Goal: Check status: Check status

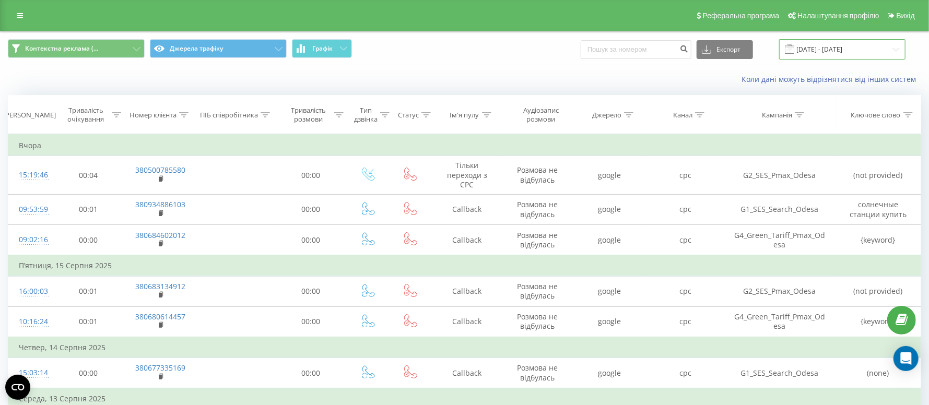
click at [843, 46] on input "[DATE] - [DATE]" at bounding box center [842, 49] width 126 height 20
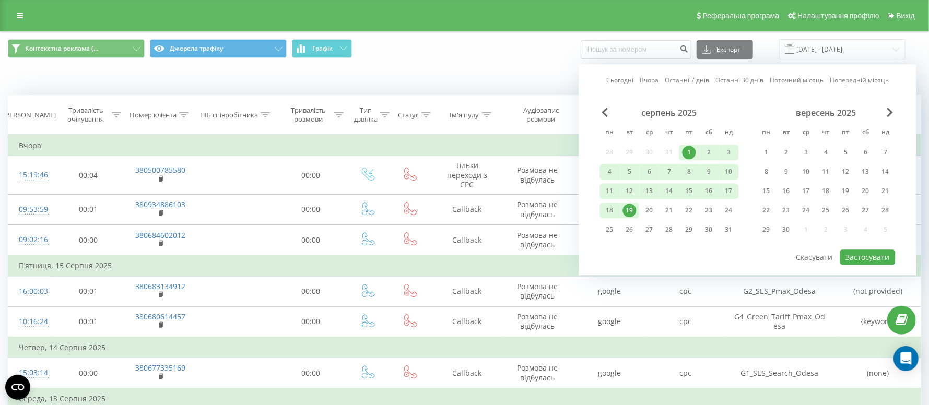
click at [629, 210] on div "19" at bounding box center [630, 211] width 14 height 14
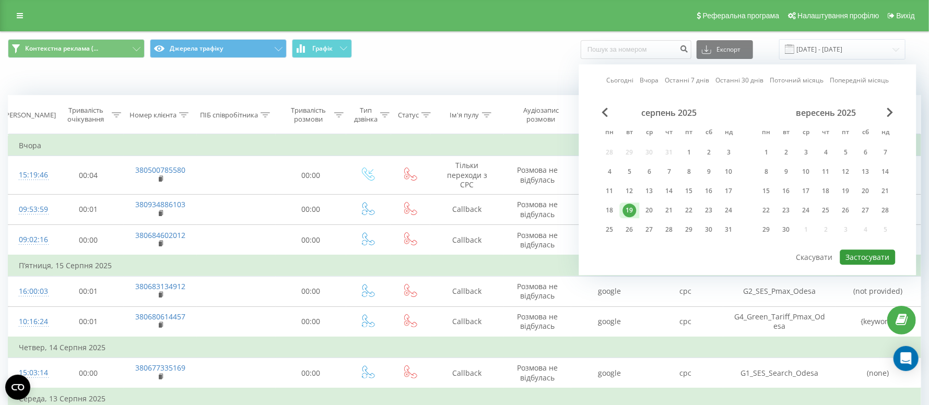
click at [874, 255] on button "Застосувати" at bounding box center [867, 257] width 55 height 15
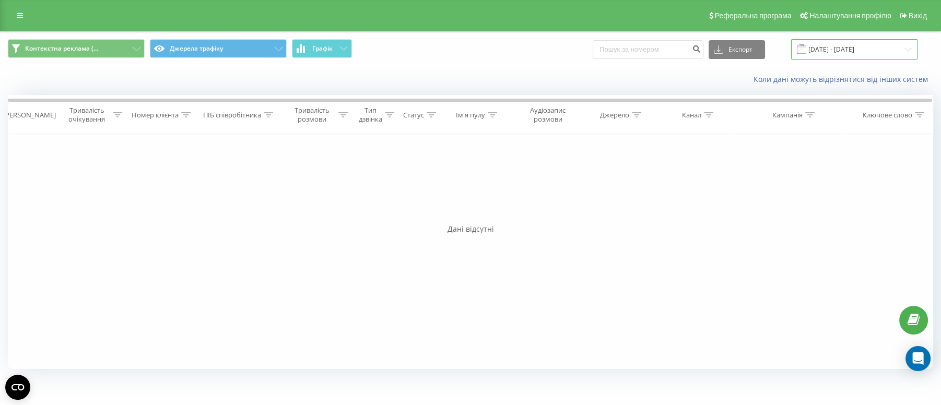
click at [837, 54] on input "[DATE] - [DATE]" at bounding box center [854, 49] width 126 height 20
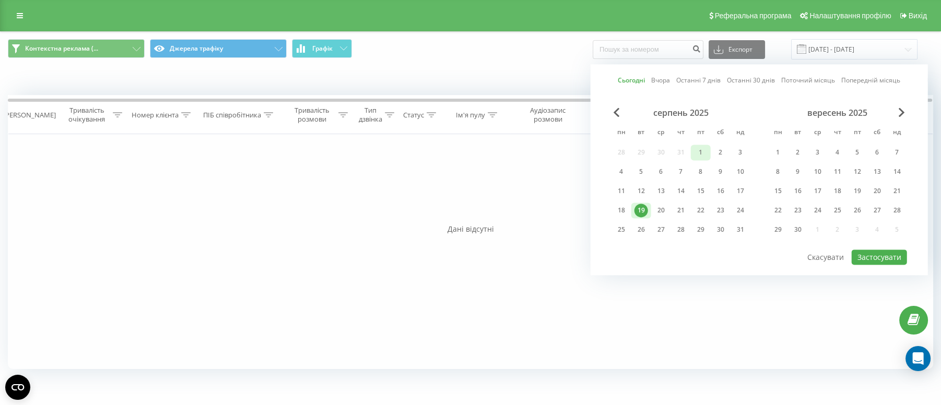
click at [698, 148] on div "1" at bounding box center [701, 153] width 14 height 14
click at [643, 207] on div "19" at bounding box center [642, 211] width 14 height 14
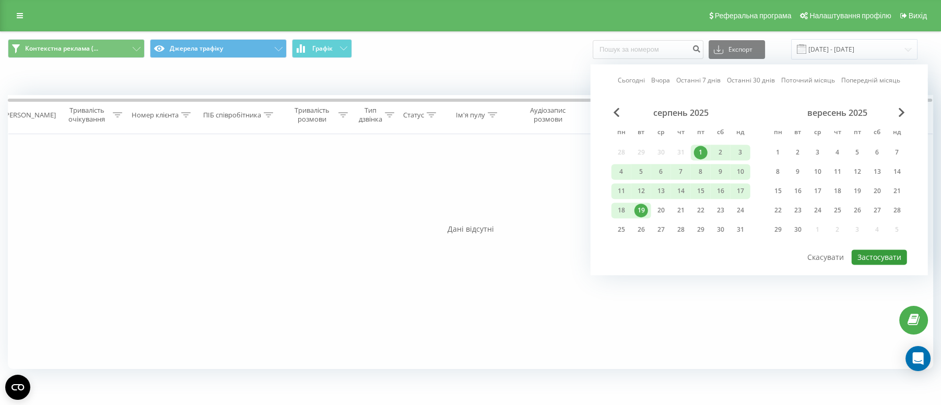
click at [870, 251] on button "Застосувати" at bounding box center [879, 257] width 55 height 15
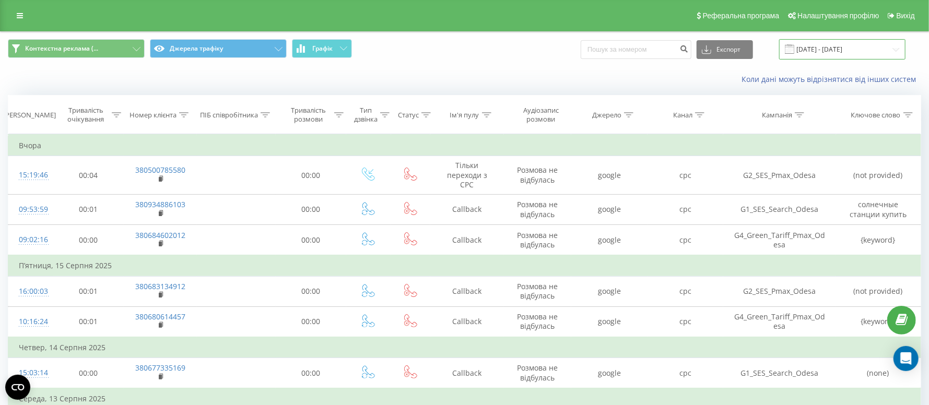
click at [809, 40] on input "[DATE] - [DATE]" at bounding box center [842, 49] width 126 height 20
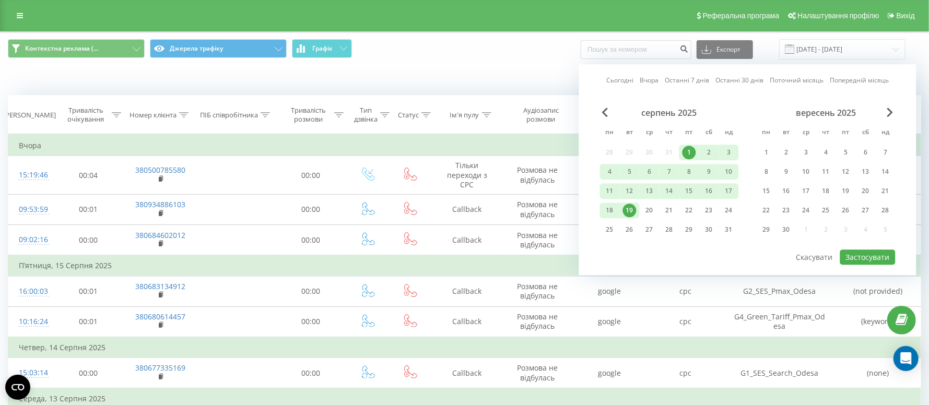
click at [631, 205] on div "19" at bounding box center [630, 211] width 14 height 14
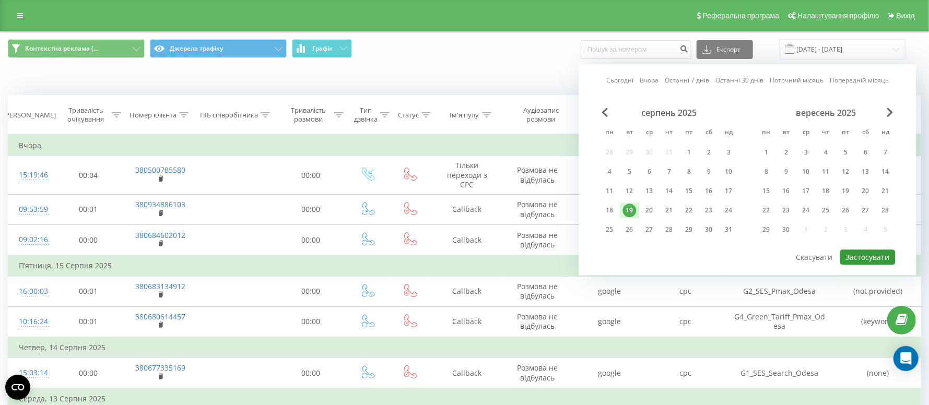
click at [854, 256] on button "Застосувати" at bounding box center [867, 257] width 55 height 15
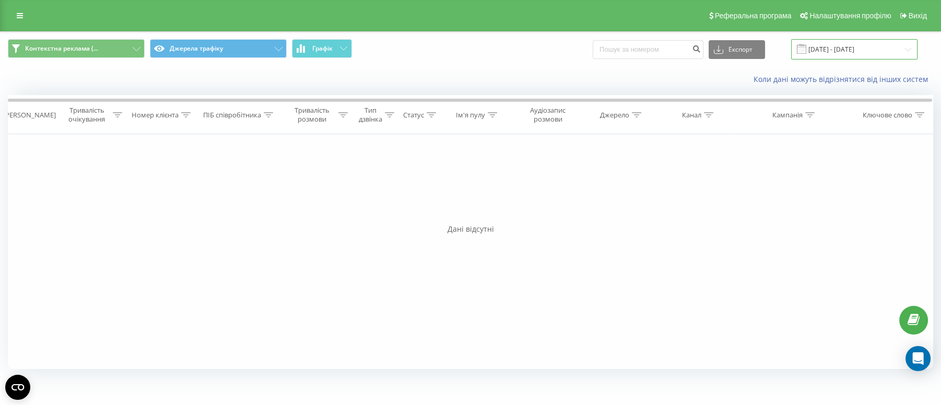
click at [837, 50] on input "[DATE] - [DATE]" at bounding box center [854, 49] width 126 height 20
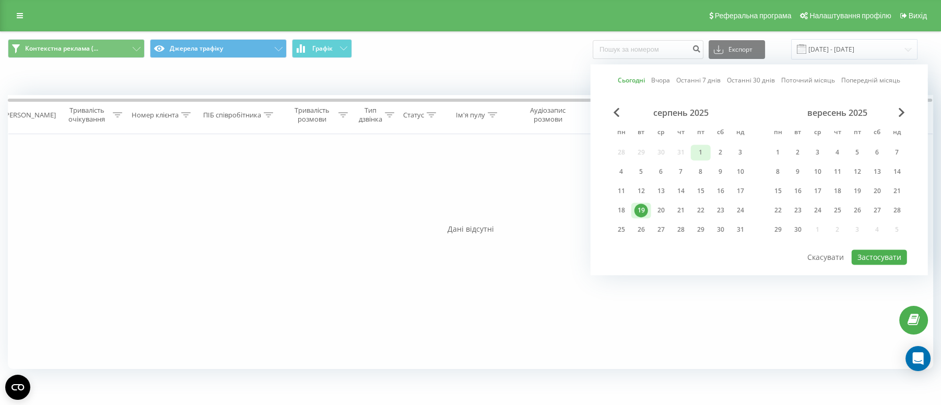
click at [698, 153] on div "1" at bounding box center [701, 153] width 14 height 14
click at [647, 207] on div "19" at bounding box center [642, 211] width 14 height 14
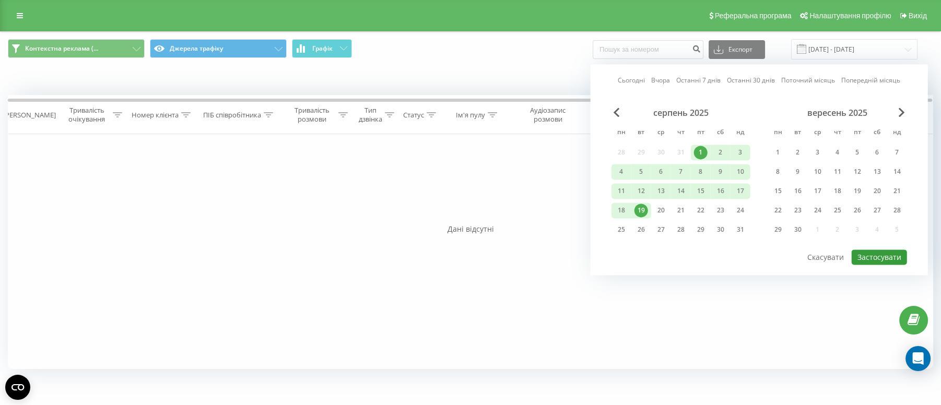
click at [874, 255] on button "Застосувати" at bounding box center [879, 257] width 55 height 15
type input "[DATE] - [DATE]"
